Goal: Task Accomplishment & Management: Manage account settings

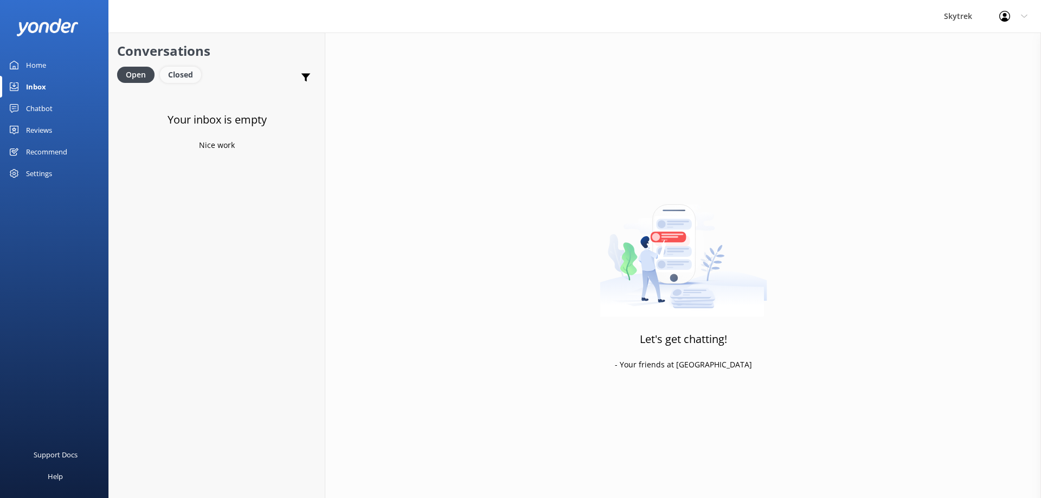
click at [173, 80] on div "Closed" at bounding box center [180, 75] width 41 height 16
click at [140, 80] on div "Open" at bounding box center [135, 75] width 36 height 16
